Goal: Navigation & Orientation: Find specific page/section

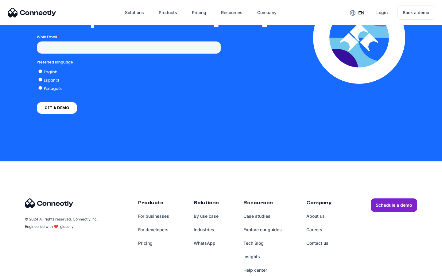
scroll to position [1348, 0]
